Goal: Task Accomplishment & Management: Manage account settings

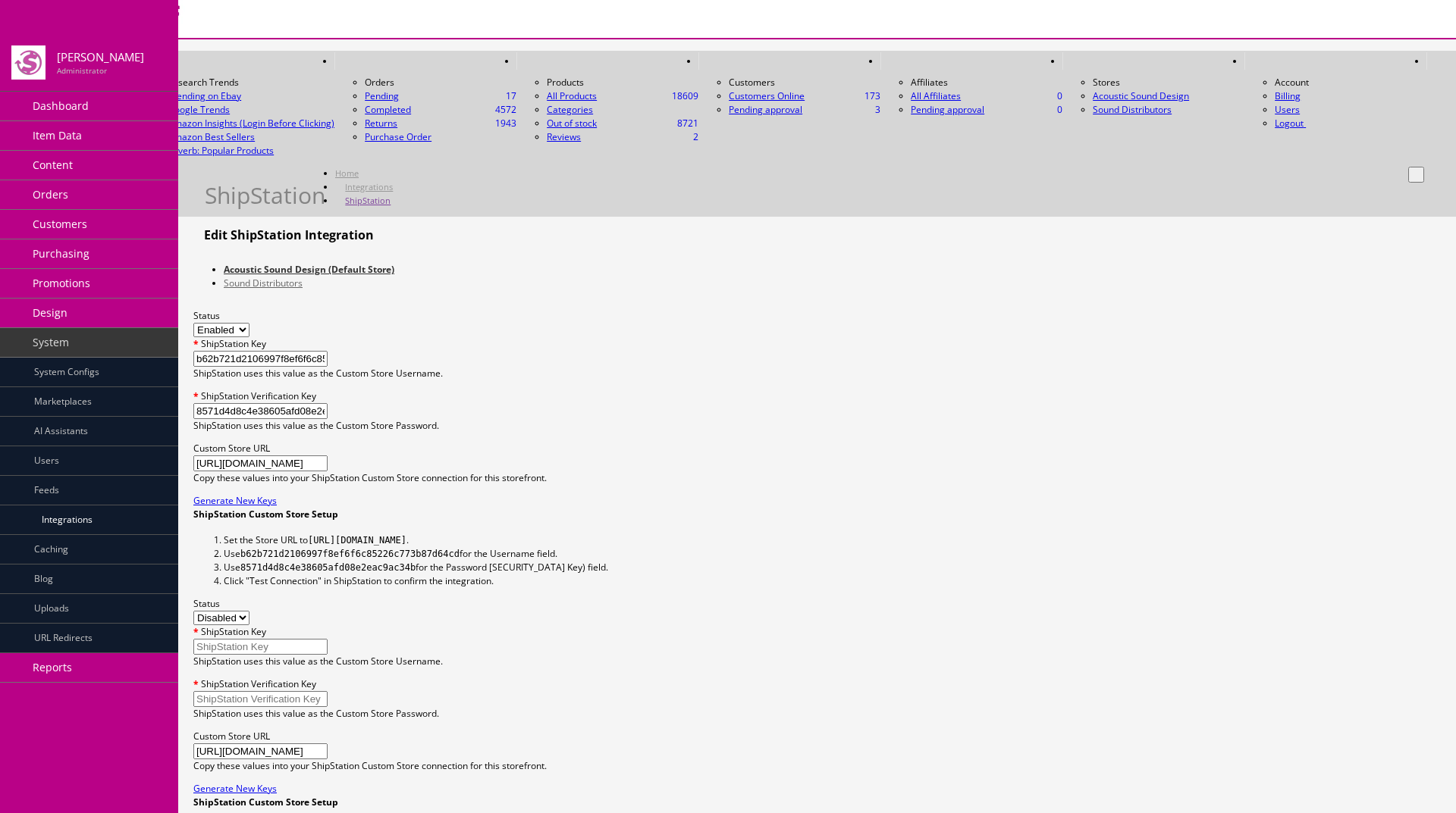
click at [250, 323] on select "Enabled Disabled" at bounding box center [222, 330] width 56 height 14
select select "0"
click at [250, 323] on select "Enabled Disabled" at bounding box center [222, 330] width 56 height 14
click at [1409, 166] on button "submit" at bounding box center [1417, 174] width 16 height 16
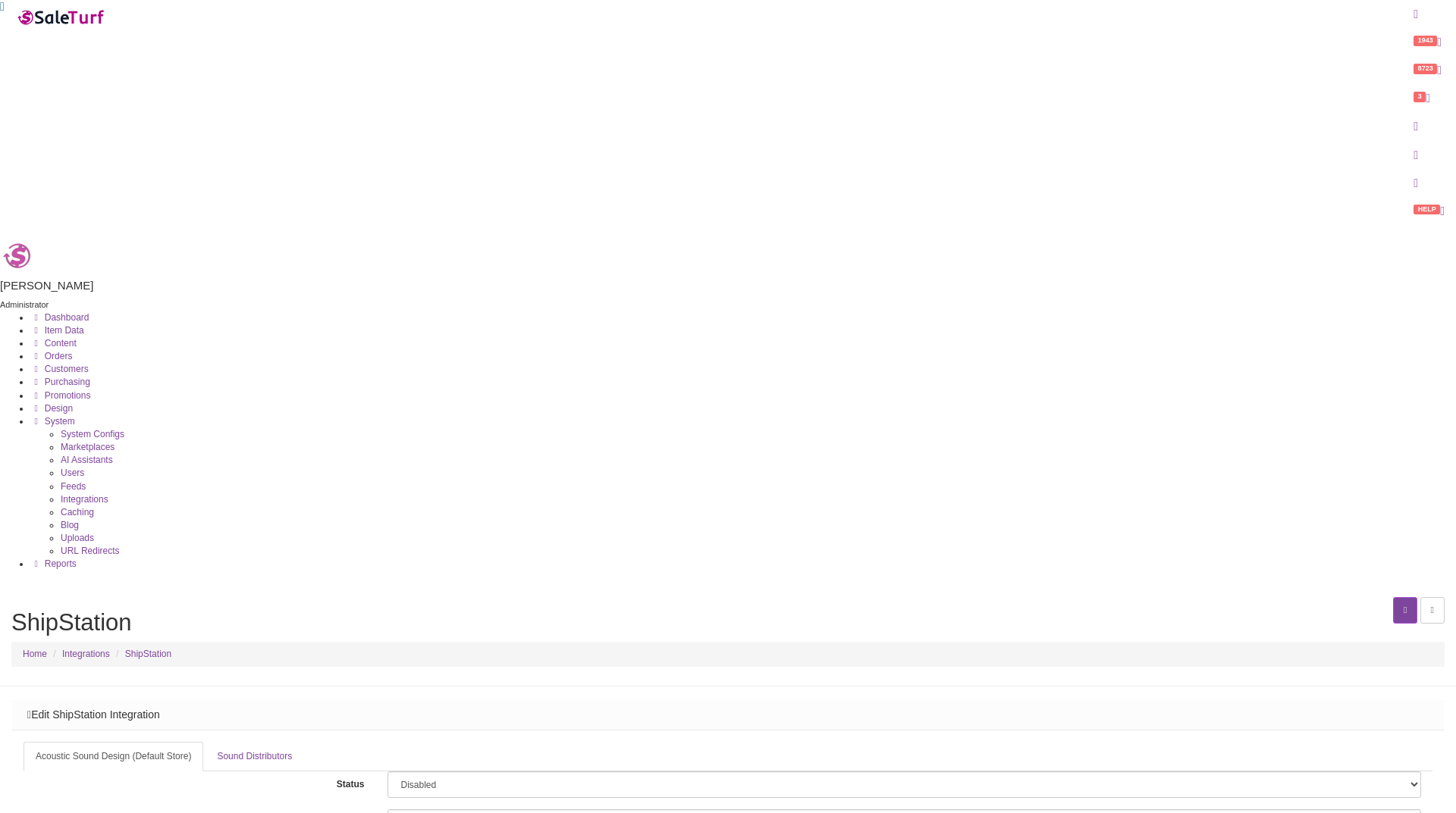
click at [74, 505] on link "Integrations" at bounding box center [84, 499] width 48 height 11
